Goal: Check status: Check status

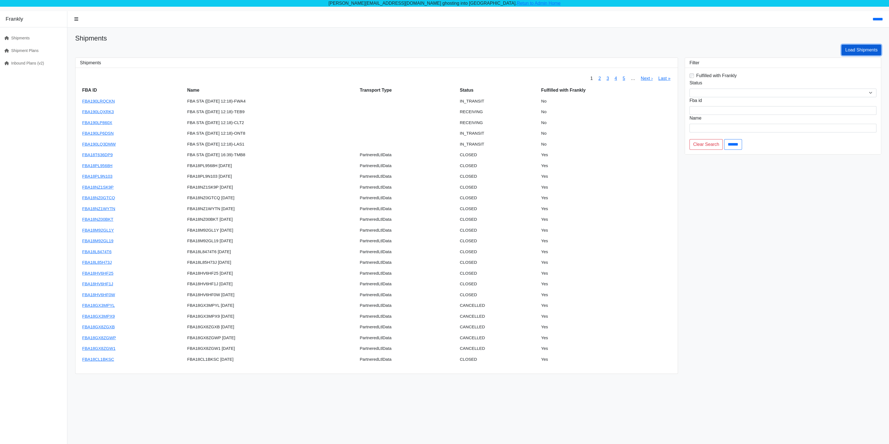
click at [872, 50] on link "Load Shipments" at bounding box center [861, 50] width 40 height 11
click at [26, 51] on link "Shipment Plans" at bounding box center [31, 50] width 63 height 13
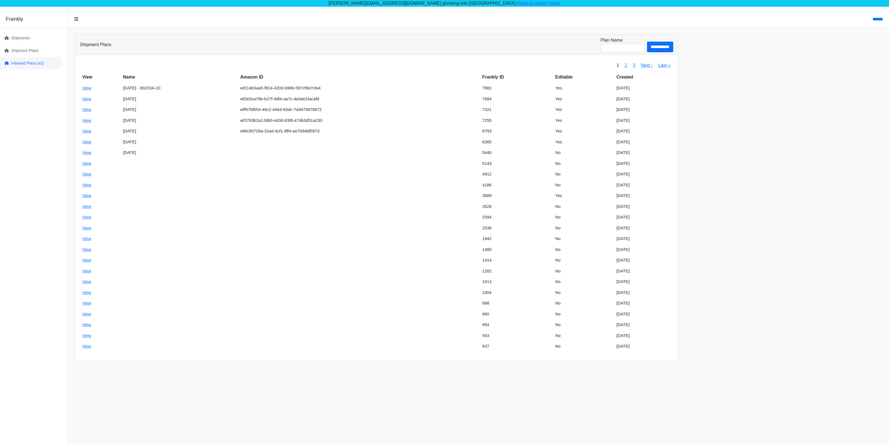
click at [24, 62] on link "Inbound Plans (v2)" at bounding box center [31, 63] width 63 height 13
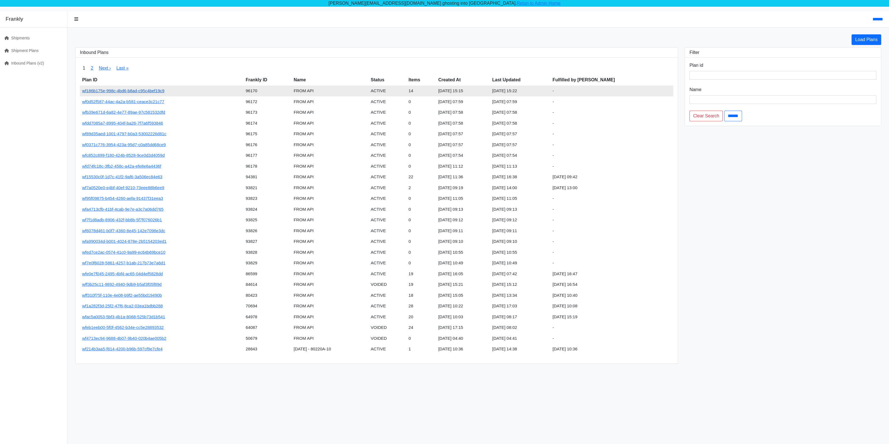
click at [120, 89] on link "wf186b175e-998c-4bd6-b8ad-c95c4bef19c9" at bounding box center [123, 90] width 82 height 5
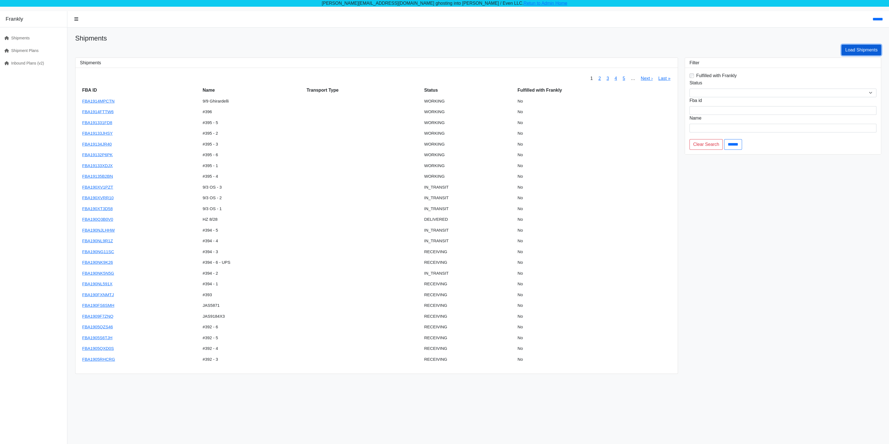
click at [859, 51] on link "Load Shipments" at bounding box center [861, 50] width 40 height 11
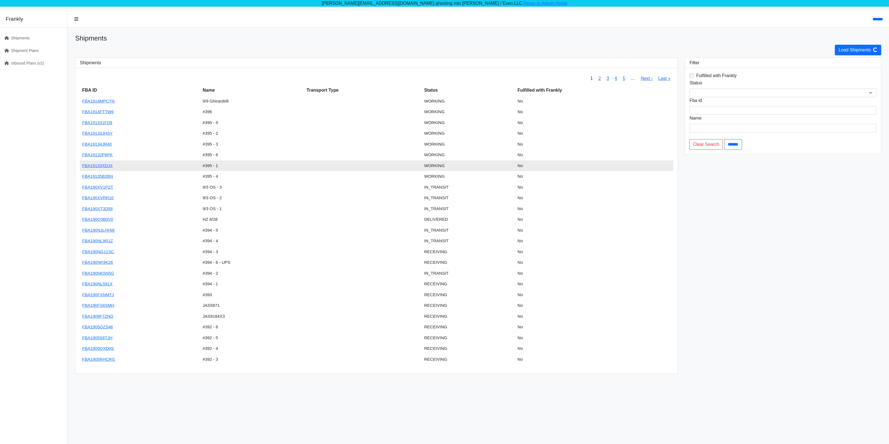
click at [100, 162] on td "FBA19133XDJX" at bounding box center [140, 165] width 120 height 11
click at [103, 166] on link "FBA19133XDJX" at bounding box center [97, 165] width 30 height 5
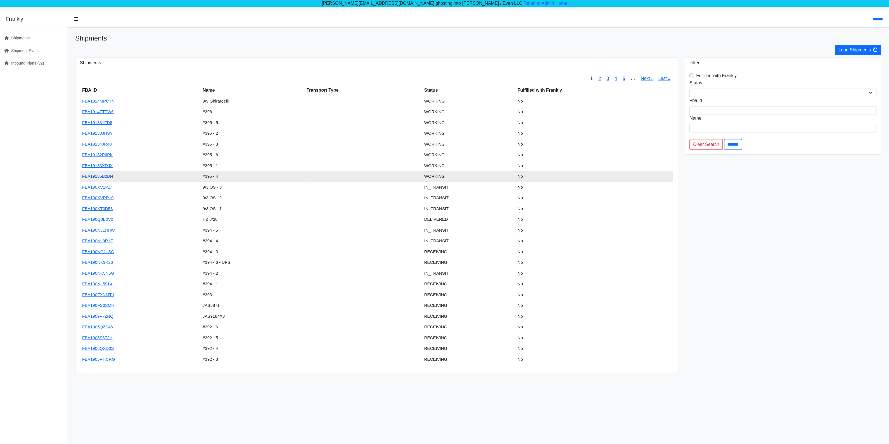
click at [91, 177] on link "FBA19135B2BN" at bounding box center [97, 176] width 31 height 5
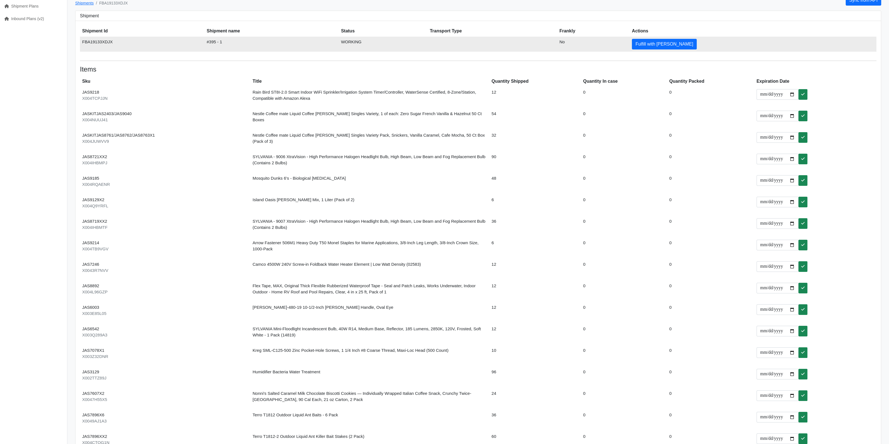
scroll to position [29, 0]
